Goal: Find specific page/section: Find specific page/section

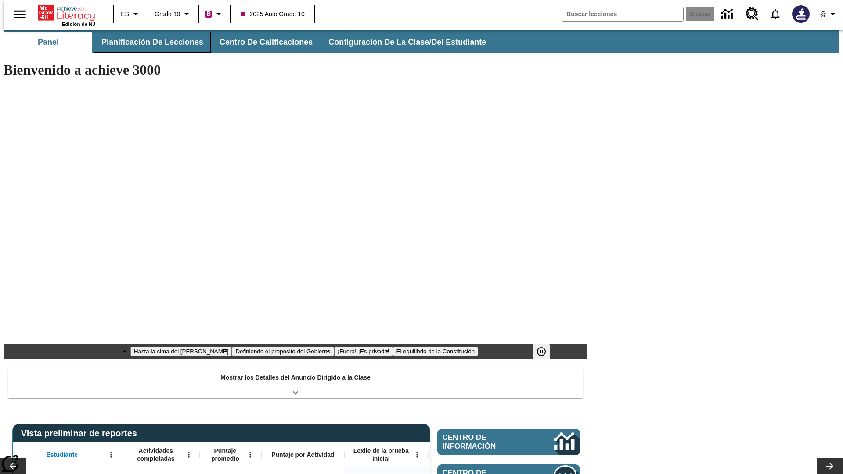
click at [147, 42] on span "Planificación de lecciones" at bounding box center [152, 42] width 102 height 10
